Goal: Information Seeking & Learning: Learn about a topic

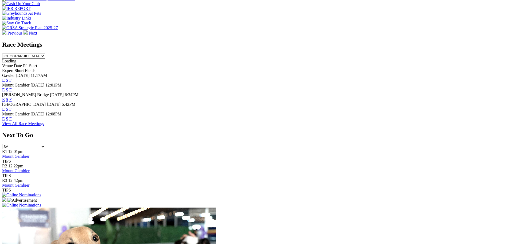
scroll to position [134, 0]
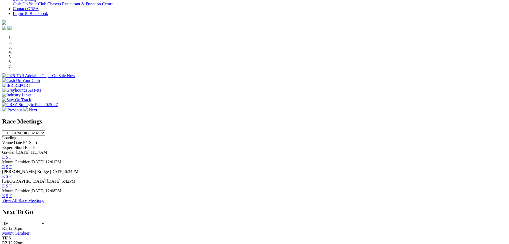
click at [12, 174] on link "F" at bounding box center [10, 176] width 2 height 5
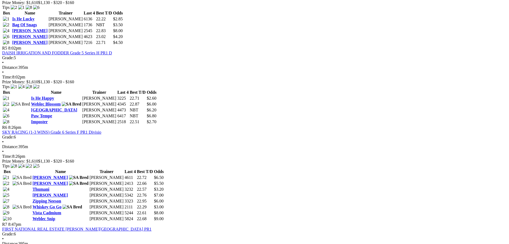
scroll to position [642, 0]
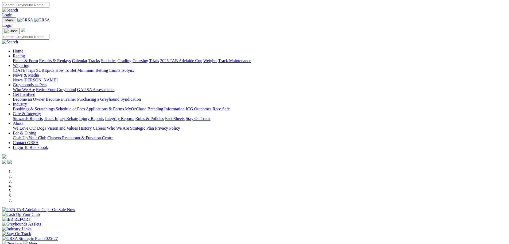
scroll to position [134, 0]
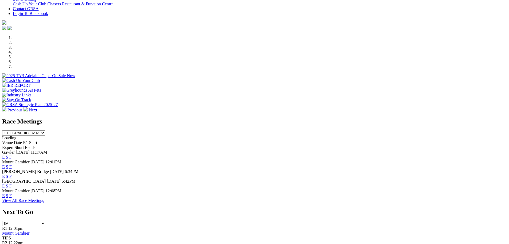
click at [8, 183] on link "S" at bounding box center [7, 185] width 2 height 5
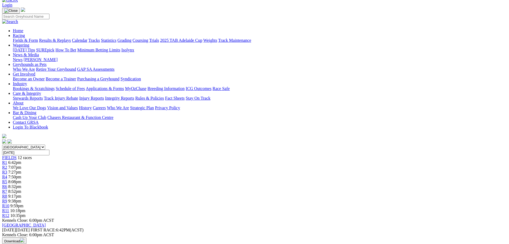
scroll to position [27, 0]
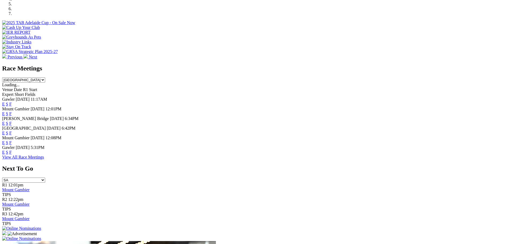
scroll to position [187, 0]
click at [12, 153] on link "F" at bounding box center [10, 151] width 2 height 5
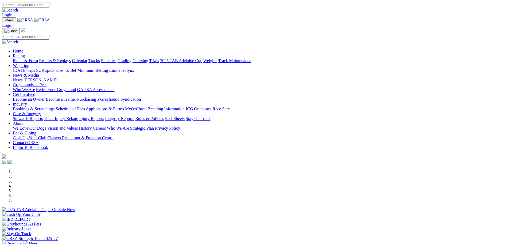
click at [87, 58] on link "Calendar" at bounding box center [80, 60] width 16 height 5
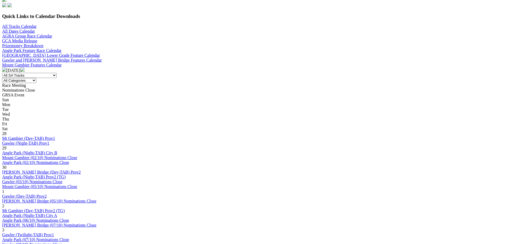
scroll to position [241, 0]
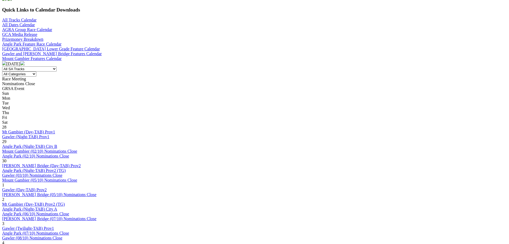
scroll to position [187, 0]
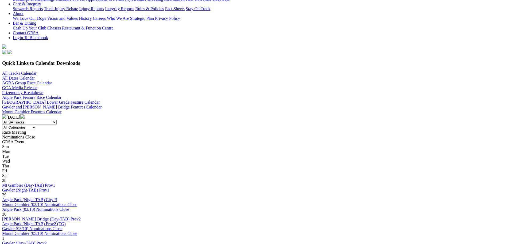
scroll to position [187, 0]
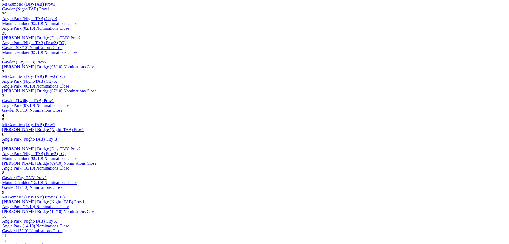
scroll to position [267, 0]
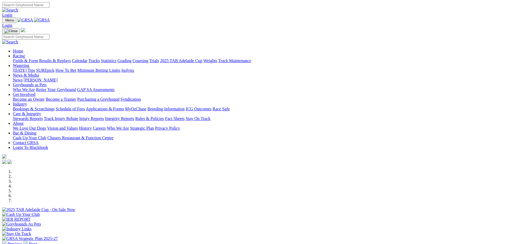
scroll to position [214, 0]
